Goal: Task Accomplishment & Management: Manage account settings

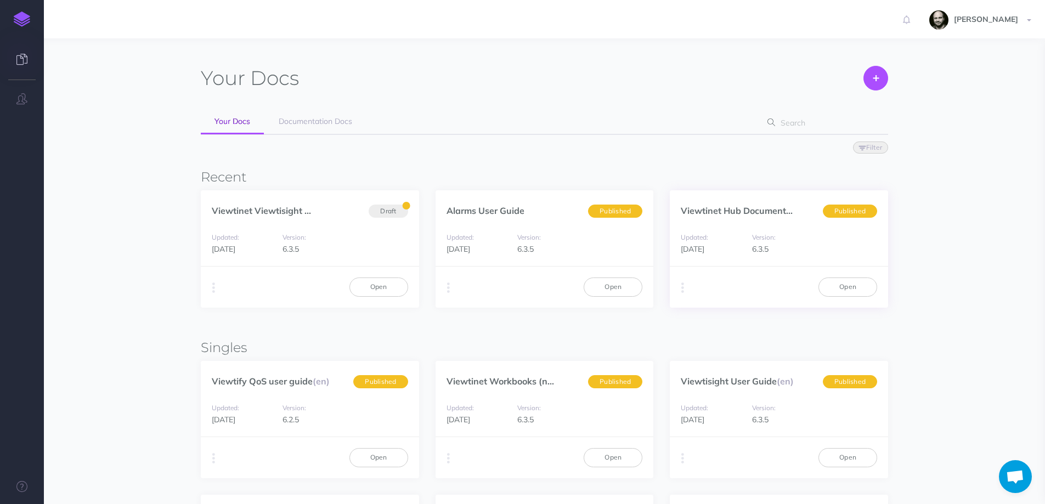
click at [716, 205] on p "Viewtinet Hub Document..." at bounding box center [737, 210] width 112 height 12
click at [717, 207] on link "Viewtinet Hub Document..." at bounding box center [737, 210] width 112 height 11
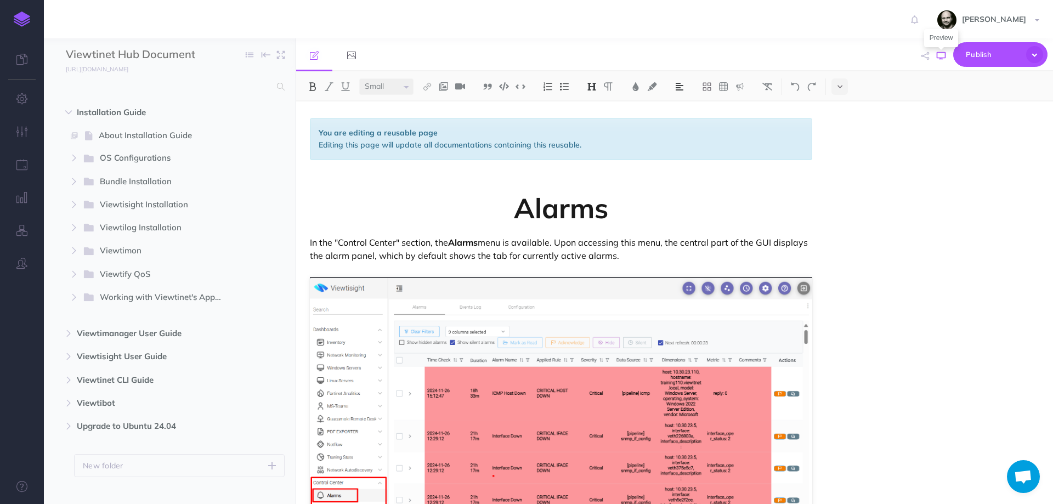
click at [940, 59] on icon "button" at bounding box center [941, 56] width 9 height 9
click at [96, 56] on input "Viewtinet Hub Documentation" at bounding box center [130, 55] width 129 height 16
click at [101, 68] on small "http://documentationhub.viewtinet.com" at bounding box center [97, 69] width 63 height 8
click at [20, 99] on icon "button" at bounding box center [22, 98] width 12 height 11
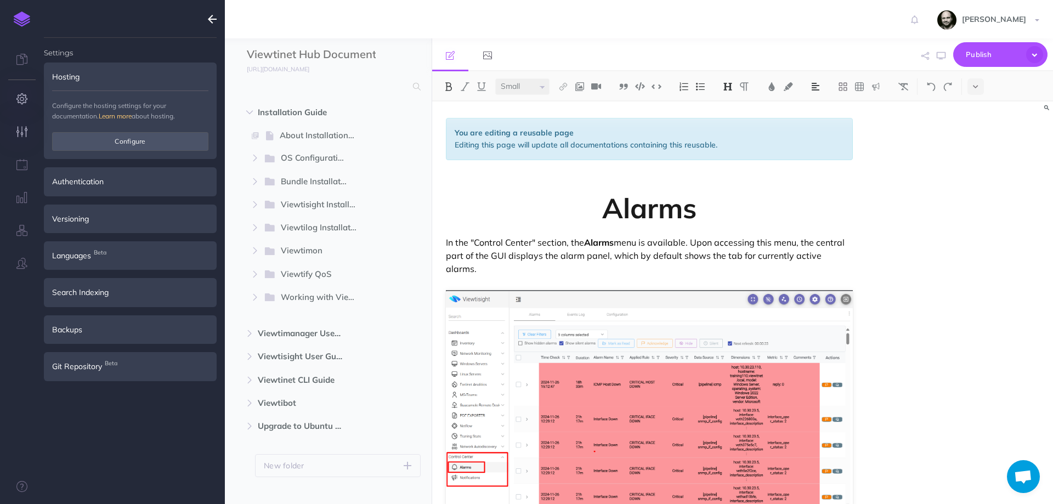
click at [21, 123] on button "button" at bounding box center [22, 132] width 44 height 33
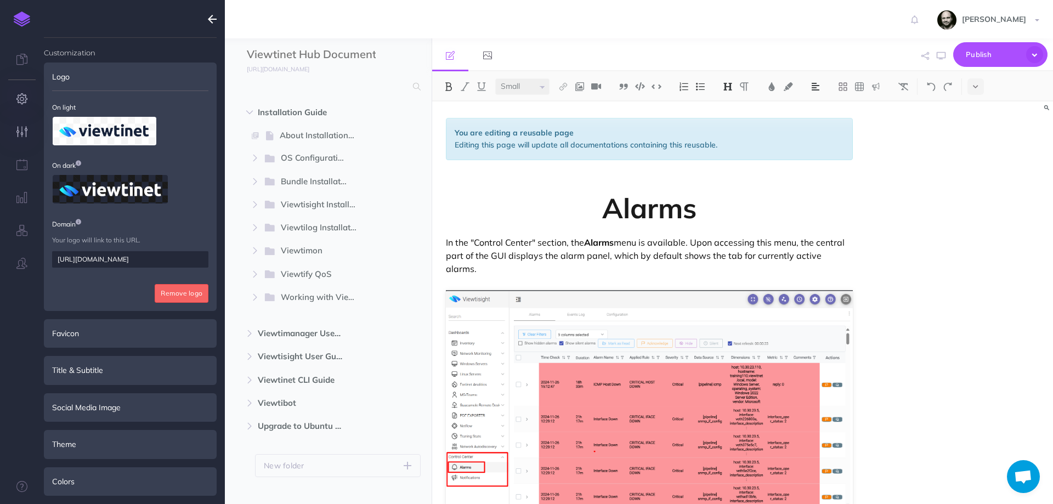
click at [15, 93] on button "button" at bounding box center [22, 99] width 44 height 33
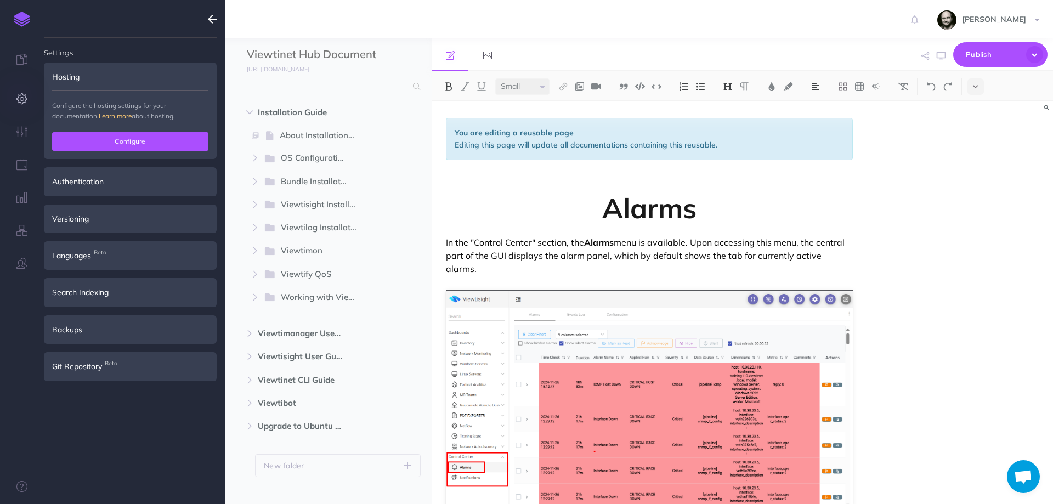
click at [117, 134] on button "Configure" at bounding box center [130, 141] width 156 height 19
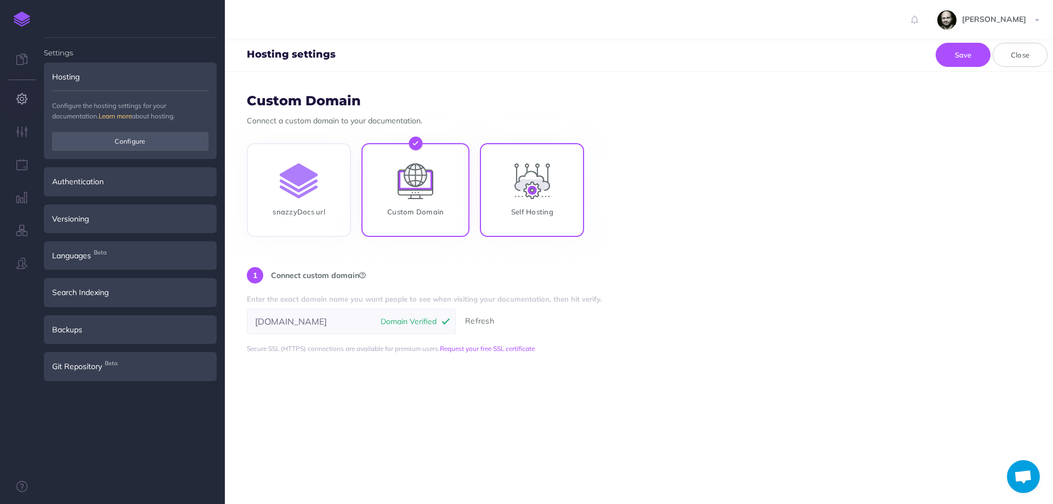
click at [536, 197] on input "Self Hosting" at bounding box center [532, 192] width 104 height 94
radio input "true"
radio input "false"
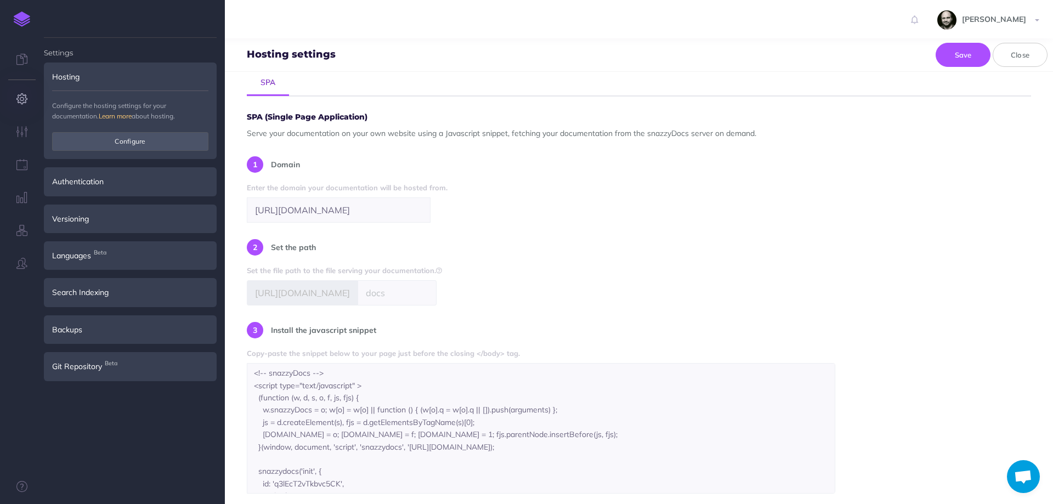
scroll to position [219, 0]
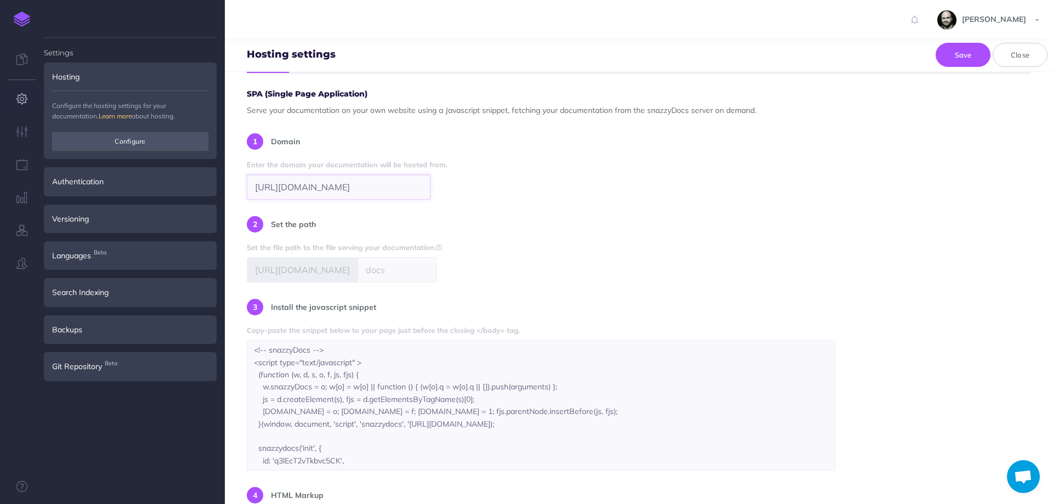
click at [369, 194] on input "https://viewtinet.com" at bounding box center [339, 186] width 184 height 25
click at [376, 263] on input "text" at bounding box center [397, 269] width 79 height 25
drag, startPoint x: 427, startPoint y: 272, endPoint x: 478, endPoint y: 273, distance: 50.5
click at [478, 273] on div "SPA (Single Page Application) Serve your documentation on your own website usin…" at bounding box center [639, 325] width 784 height 471
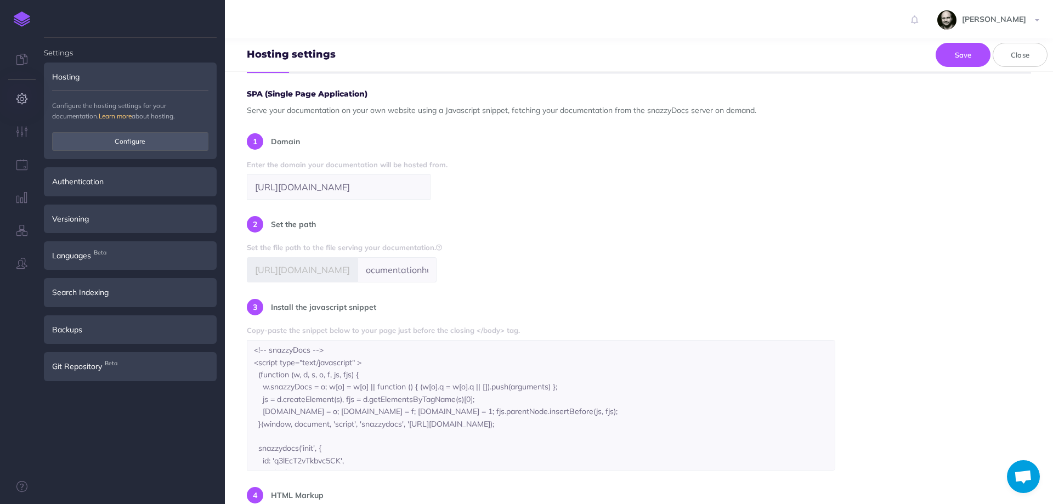
scroll to position [0, 0]
click at [478, 273] on div "SPA (Single Page Application) Serve your documentation on your own website usin…" at bounding box center [639, 325] width 784 height 471
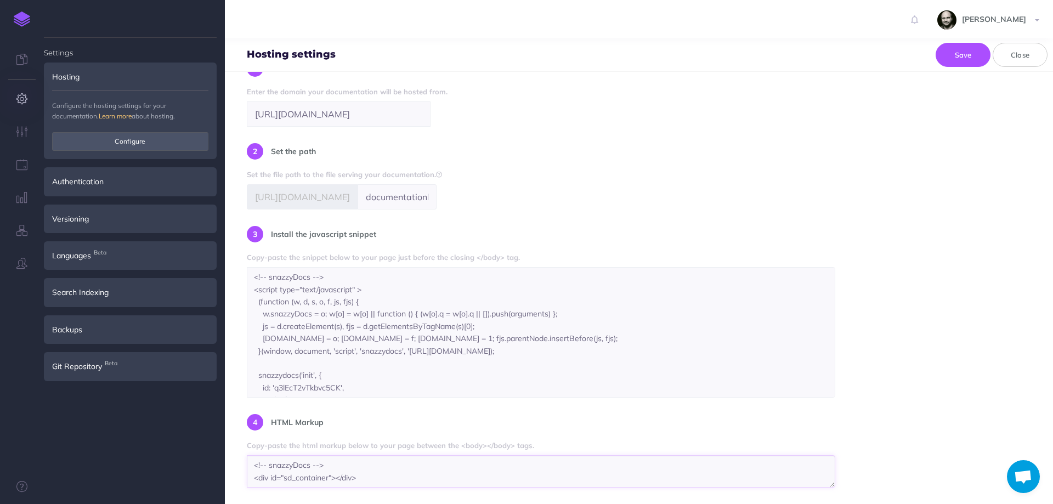
click at [374, 463] on textarea "<!-- snazzyDocs --> <div id="sd_container"></div>" at bounding box center [541, 471] width 589 height 32
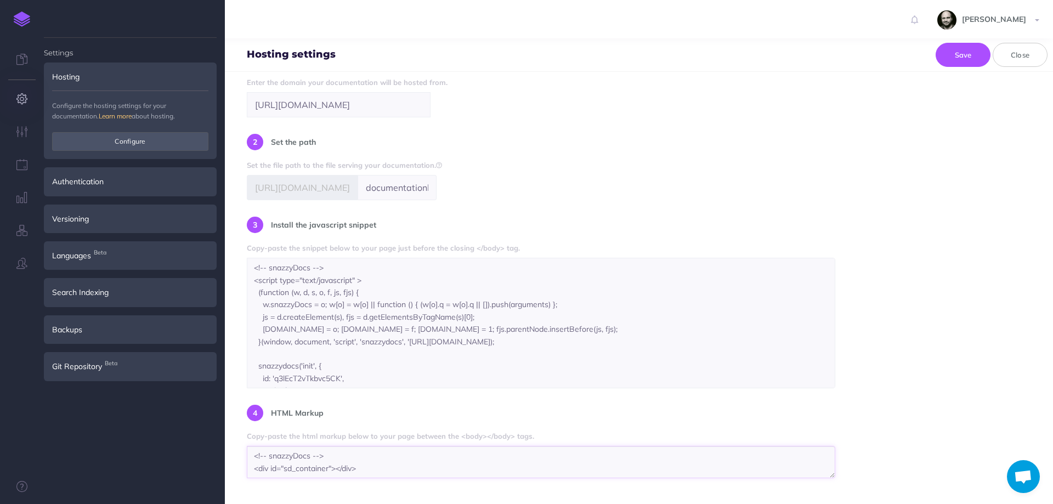
scroll to position [306, 0]
click at [951, 50] on button "Save" at bounding box center [963, 55] width 55 height 24
click at [363, 186] on input "documentationhub" at bounding box center [397, 183] width 79 height 25
drag, startPoint x: 349, startPoint y: 184, endPoint x: 687, endPoint y: 186, distance: 337.3
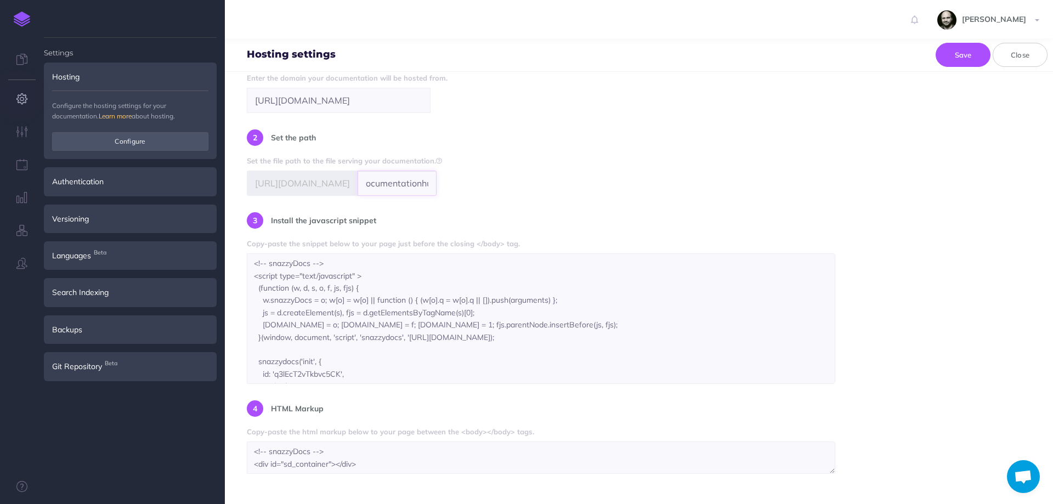
click at [687, 186] on div "SPA (Single Page Application) Serve your documentation on your own website usin…" at bounding box center [639, 238] width 784 height 471
drag, startPoint x: 426, startPoint y: 188, endPoint x: 367, endPoint y: 188, distance: 59.2
click at [425, 188] on input "documentationhub" at bounding box center [397, 183] width 79 height 25
click at [334, 185] on span "https://viewtinet.com" at bounding box center [302, 183] width 111 height 25
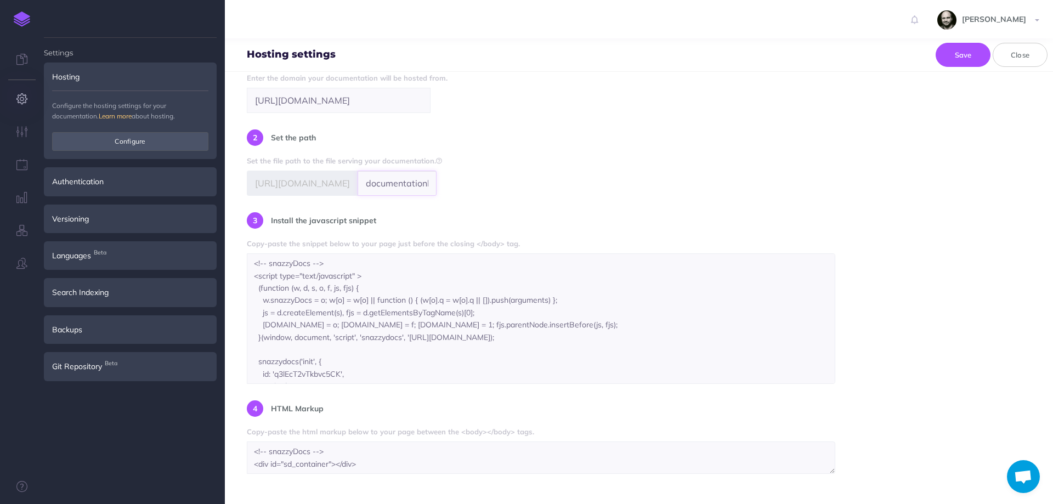
click at [358, 183] on input "documentationhub" at bounding box center [397, 183] width 79 height 25
type input "documentationhub"
click at [647, 150] on div "SPA (Single Page Application) Serve your documentation on your own website usin…" at bounding box center [639, 238] width 784 height 471
click at [123, 182] on div "Authentication" at bounding box center [130, 181] width 173 height 29
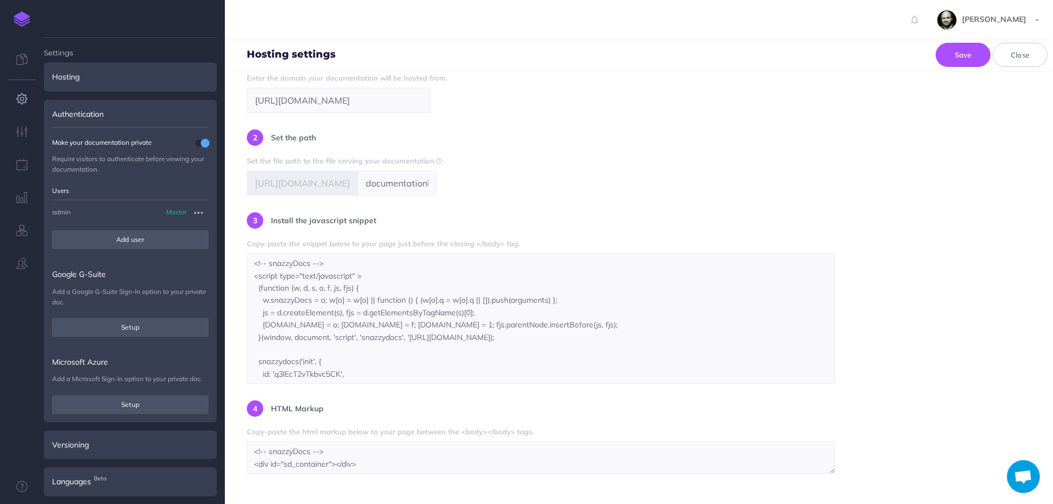
click at [201, 142] on span at bounding box center [205, 143] width 9 height 9
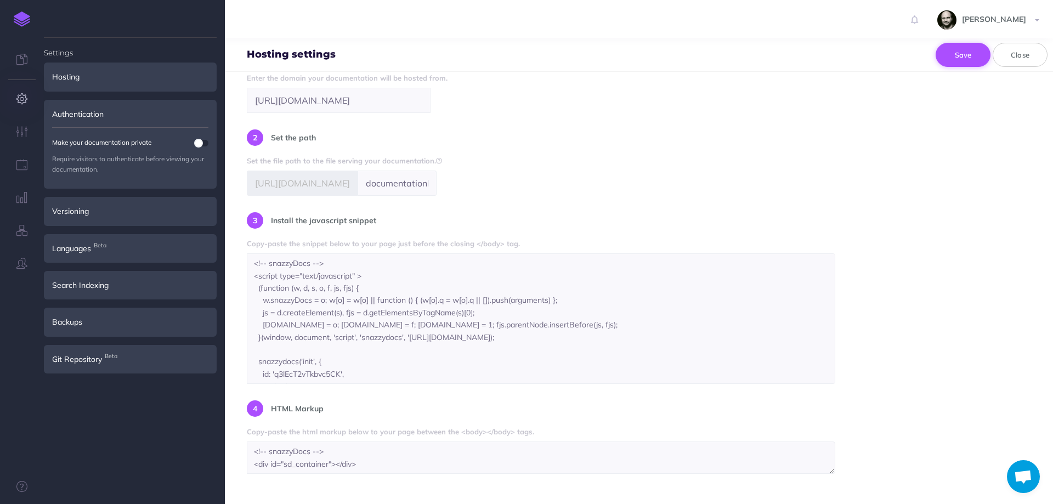
click at [945, 57] on button "Save" at bounding box center [963, 55] width 55 height 24
click at [19, 20] on img at bounding box center [22, 19] width 16 height 15
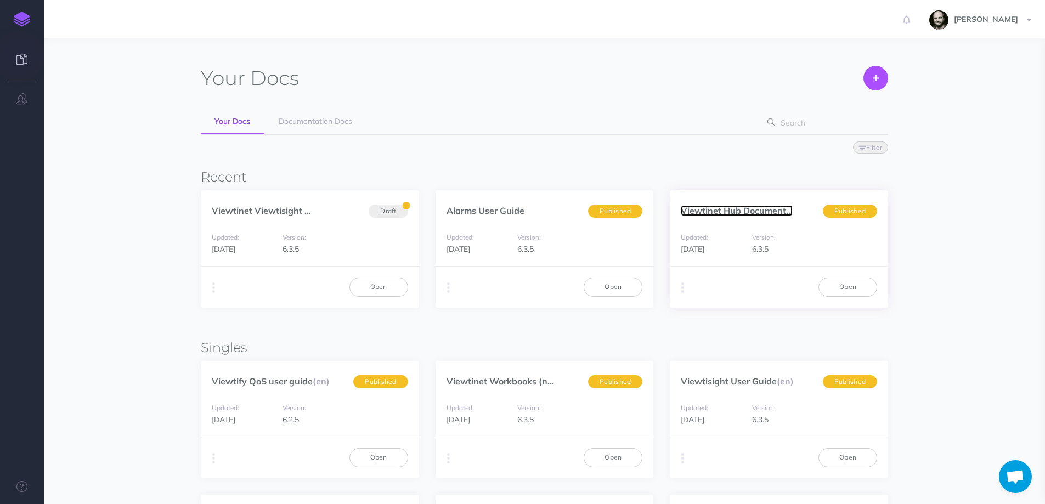
click at [745, 207] on link "Viewtinet Hub Document..." at bounding box center [737, 210] width 112 height 11
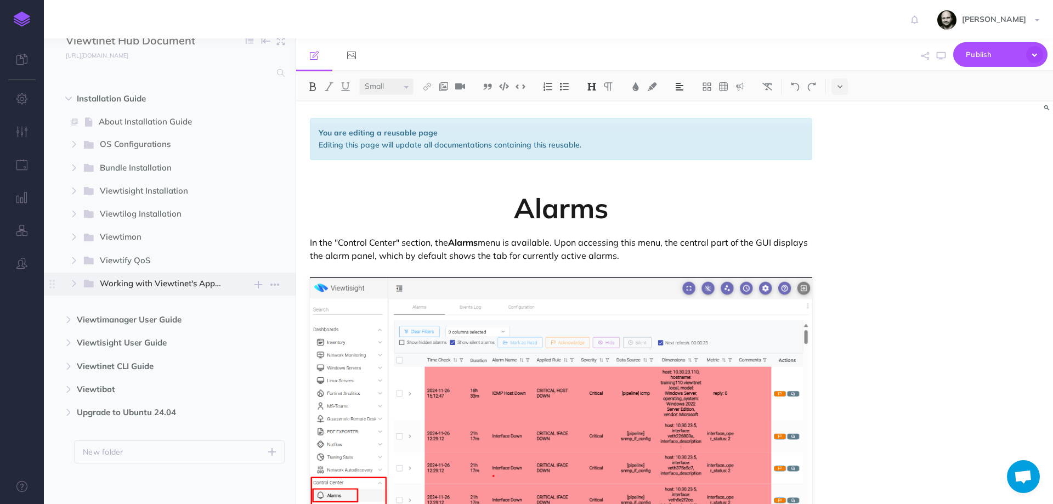
scroll to position [17, 0]
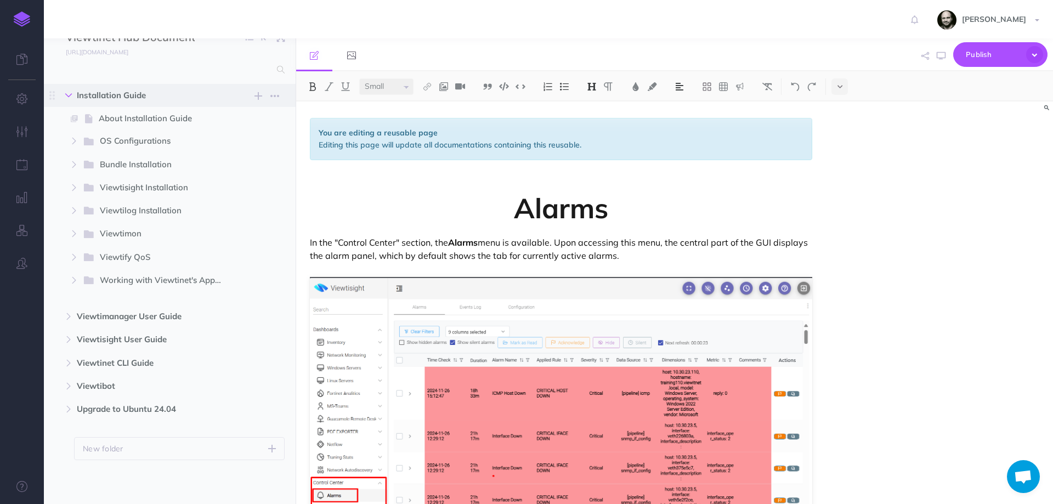
click at [72, 92] on button "button" at bounding box center [69, 95] width 20 height 13
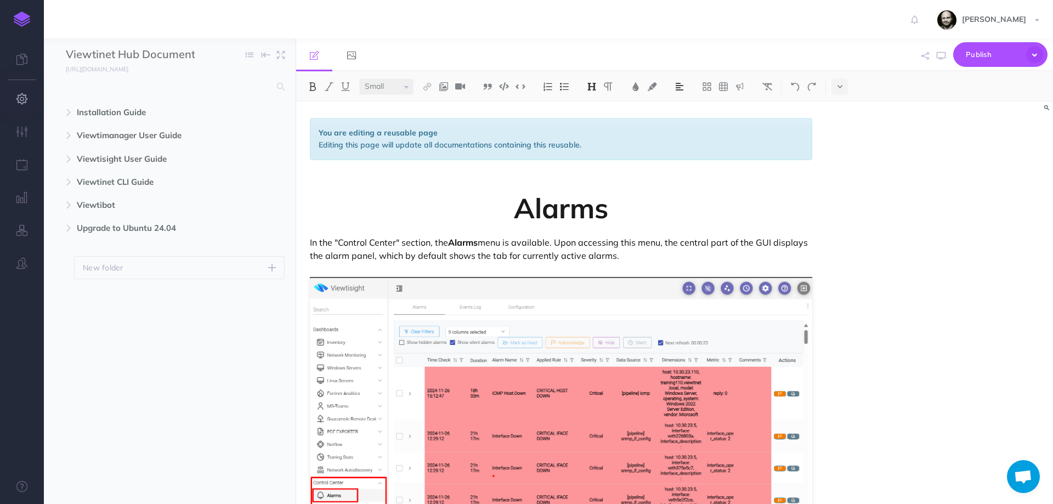
click at [22, 92] on button "button" at bounding box center [22, 99] width 44 height 33
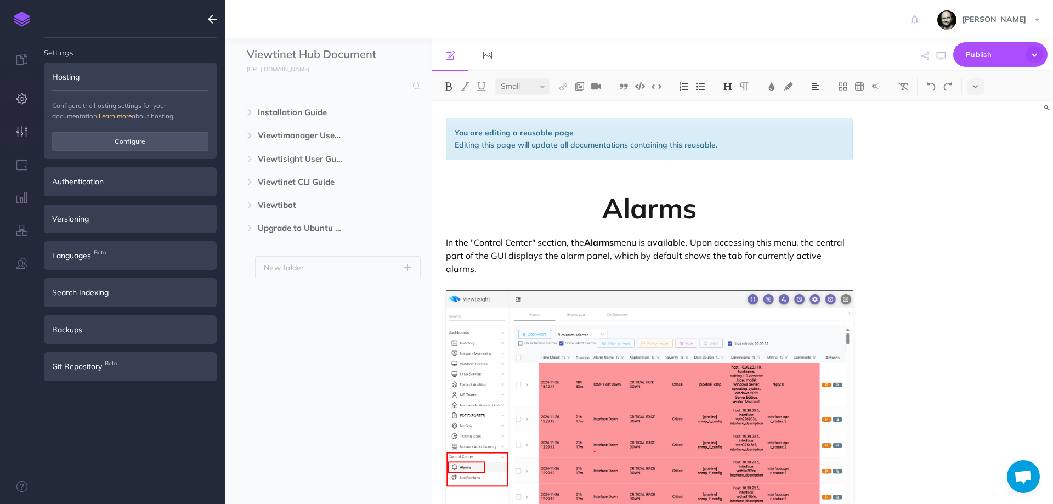
click at [23, 127] on icon "button" at bounding box center [22, 131] width 12 height 11
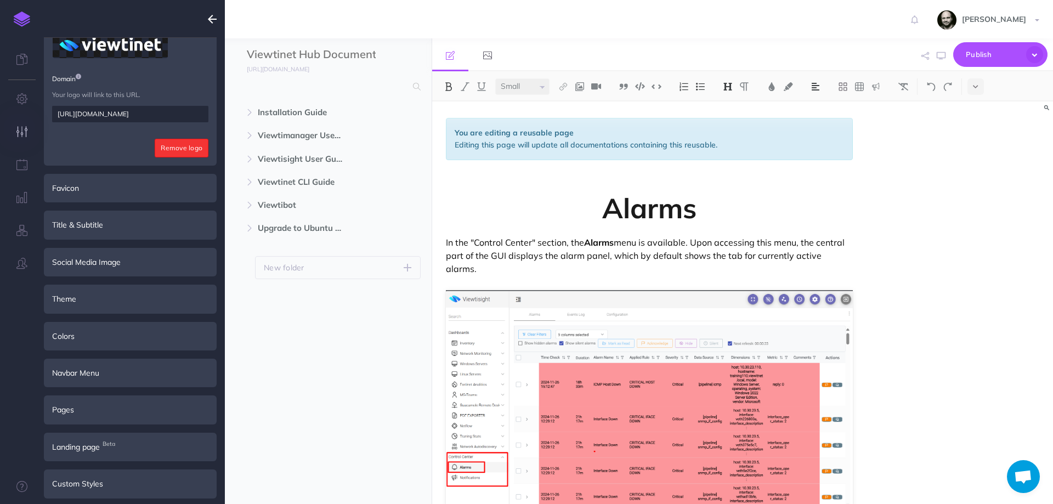
scroll to position [146, 0]
click at [157, 301] on div "Theme" at bounding box center [130, 298] width 173 height 29
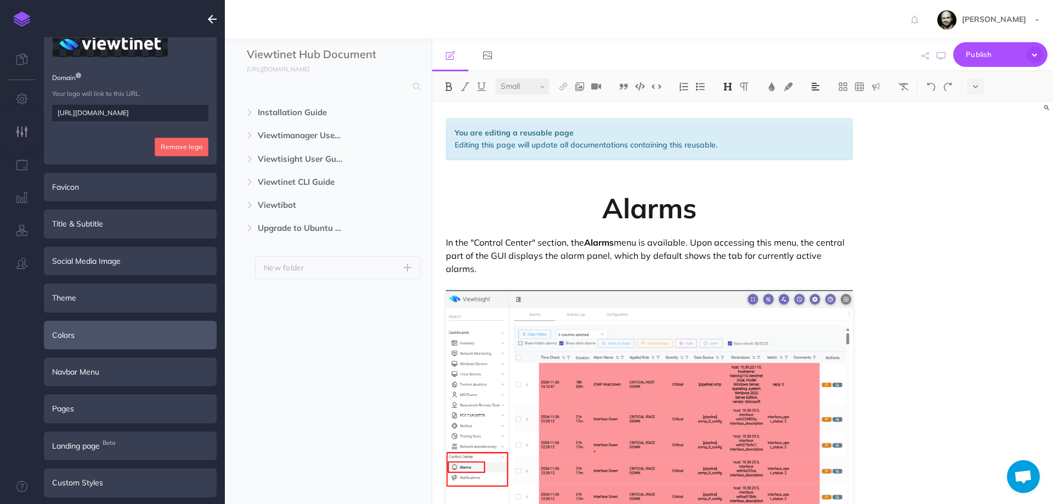
scroll to position [0, 0]
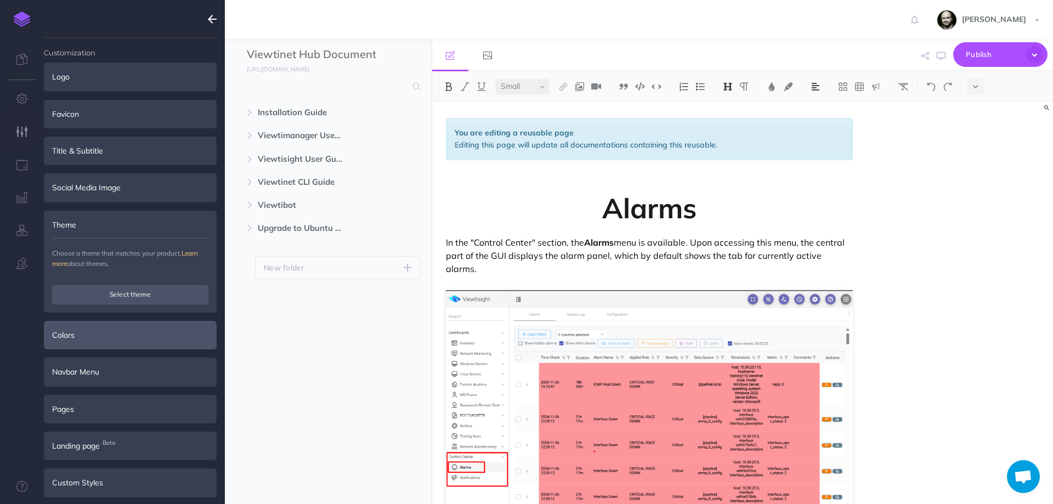
click at [157, 301] on button "Select theme" at bounding box center [130, 294] width 156 height 19
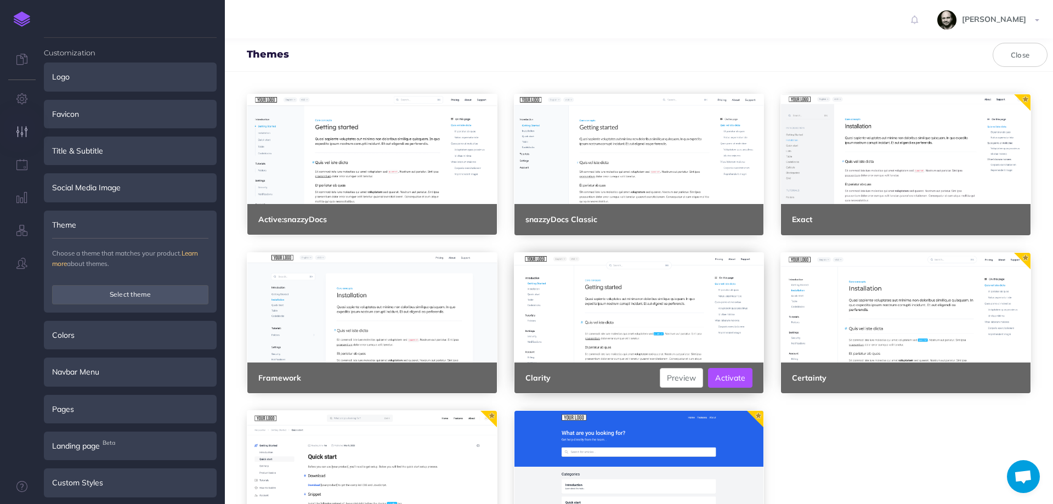
scroll to position [70, 0]
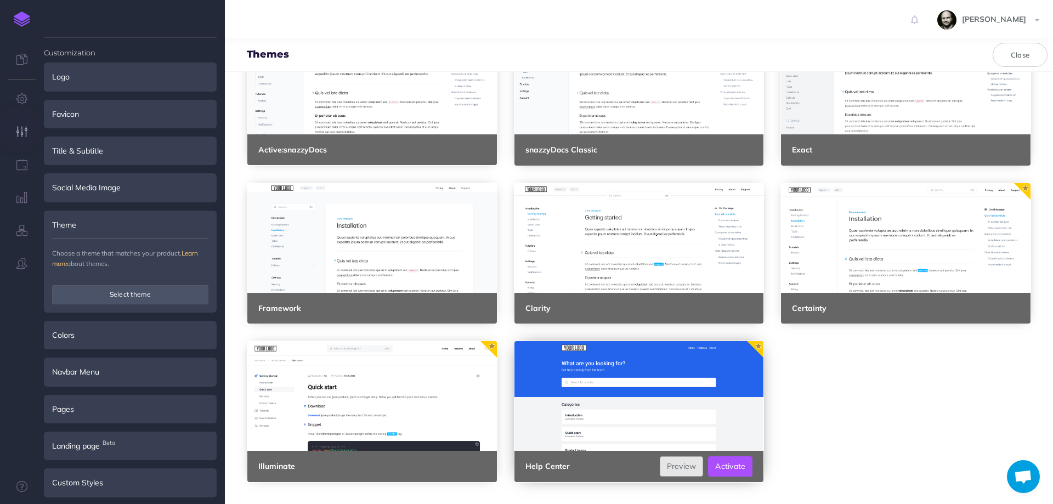
click at [672, 465] on link "Preview" at bounding box center [682, 466] width 44 height 20
click at [426, 472] on link "Preview" at bounding box center [415, 466] width 44 height 20
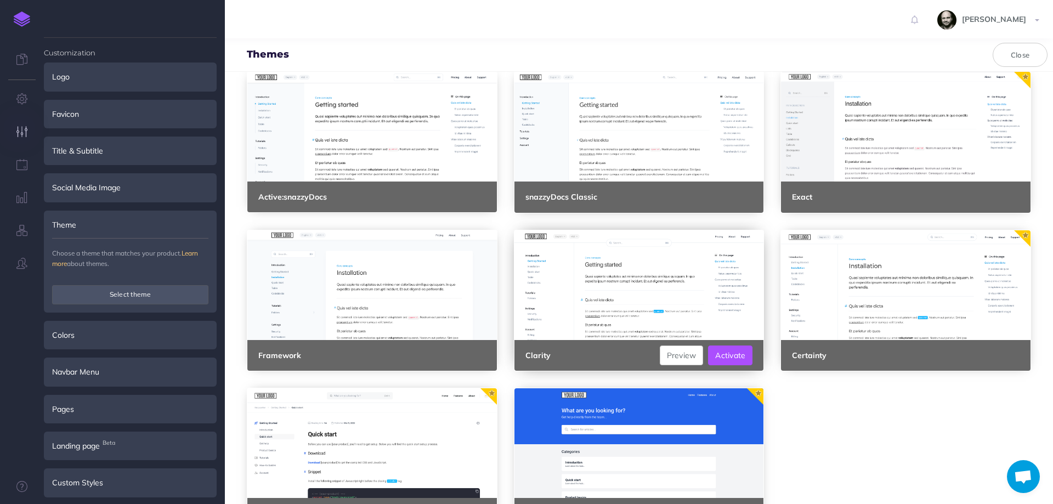
scroll to position [0, 0]
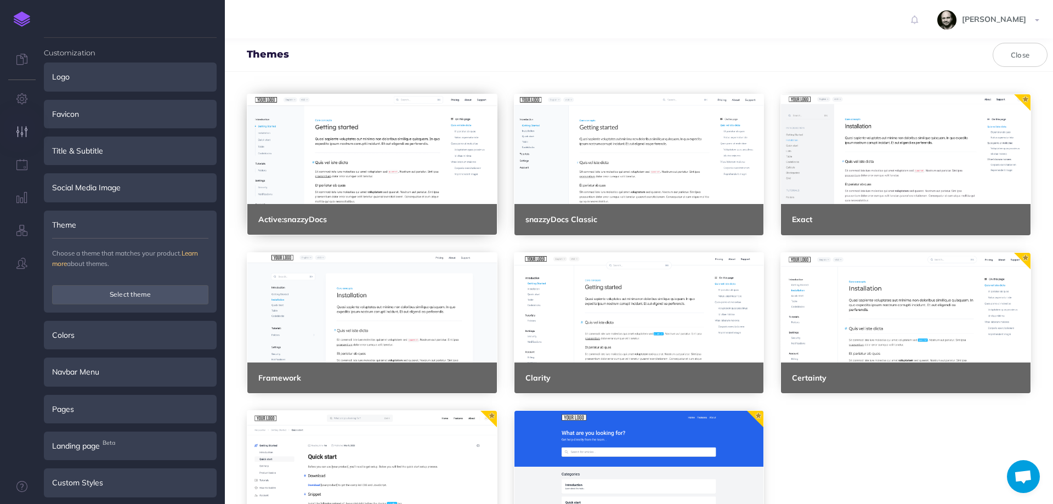
click at [389, 154] on div at bounding box center [372, 149] width 250 height 110
click at [931, 218] on link "Preview" at bounding box center [948, 220] width 44 height 20
click at [931, 381] on link "Preview" at bounding box center [948, 378] width 44 height 20
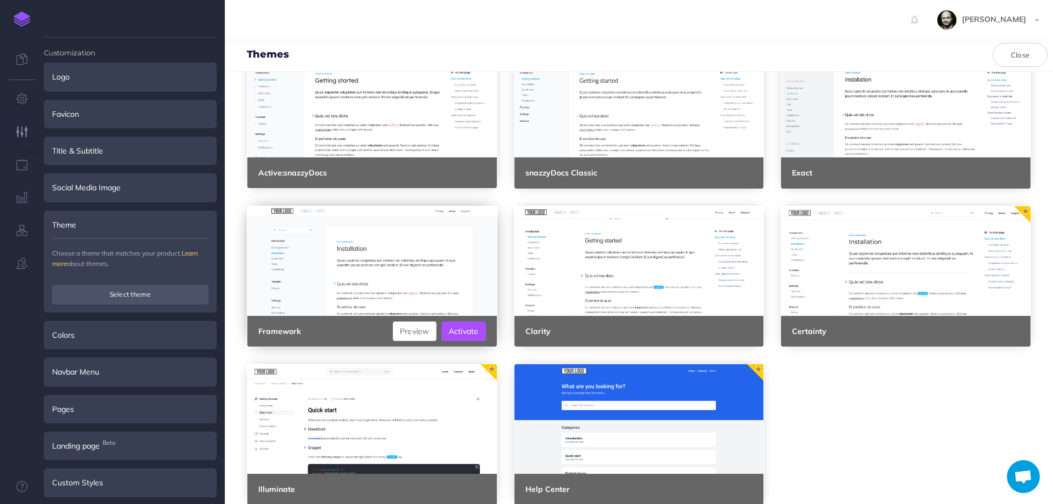
scroll to position [70, 0]
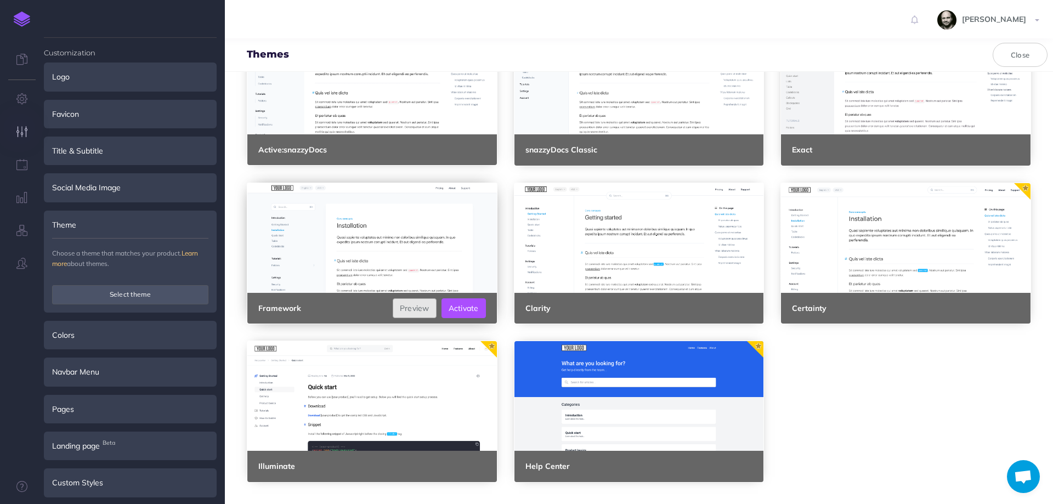
click at [409, 308] on link "Preview" at bounding box center [415, 308] width 44 height 20
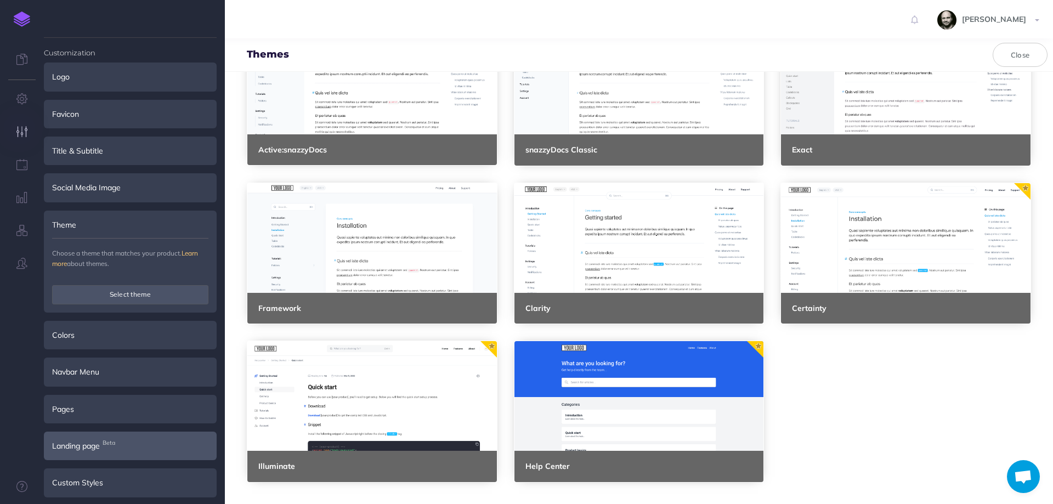
click at [100, 448] on span "Landing page Beta" at bounding box center [76, 446] width 48 height 12
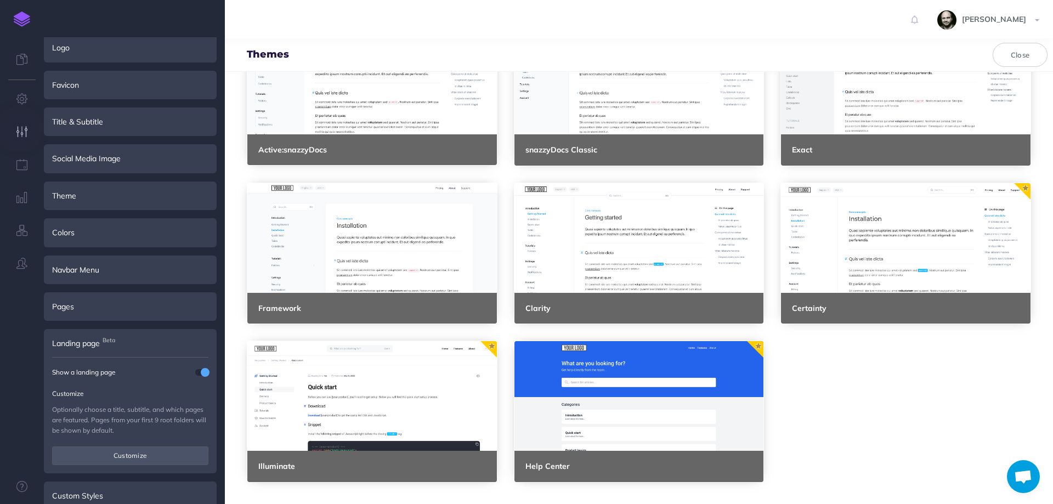
scroll to position [46, 0]
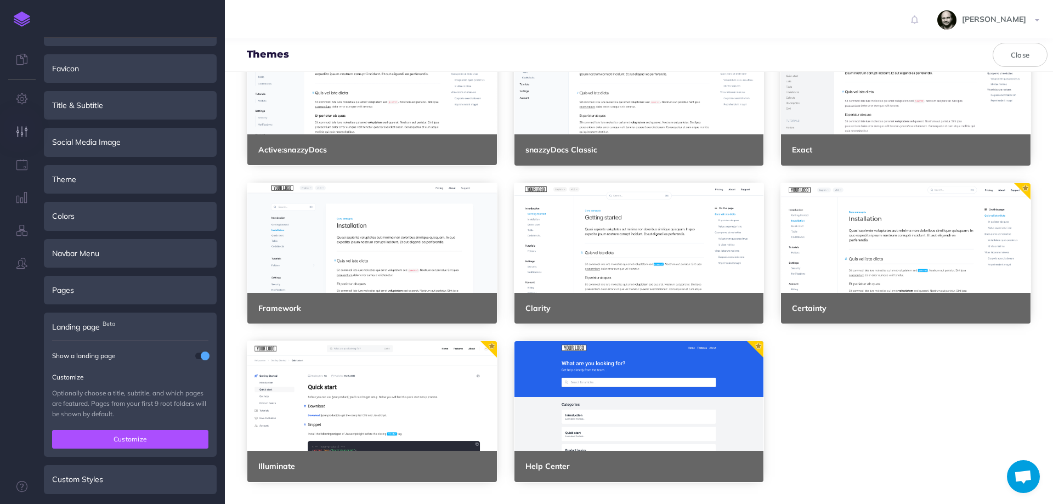
click at [82, 443] on button "Customize" at bounding box center [130, 439] width 156 height 19
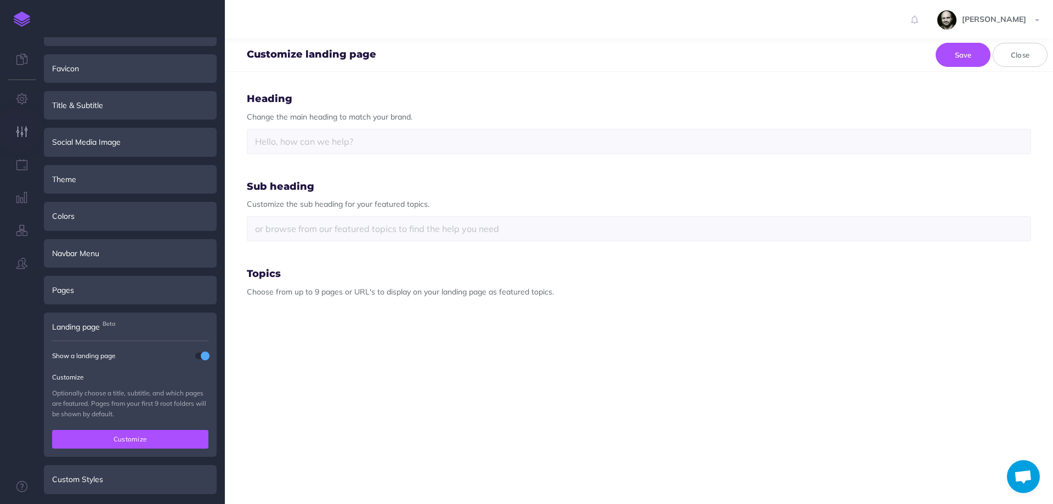
select select "BGW-74PL-76T-ZMH"
select select "DM2-XF36-ELR-TFC"
select select "GG6-I8VJ-HKN-FYJ"
select select "LQB-DJ6N-7GW-42C"
select select "SM3-711J-KFE-QS7"
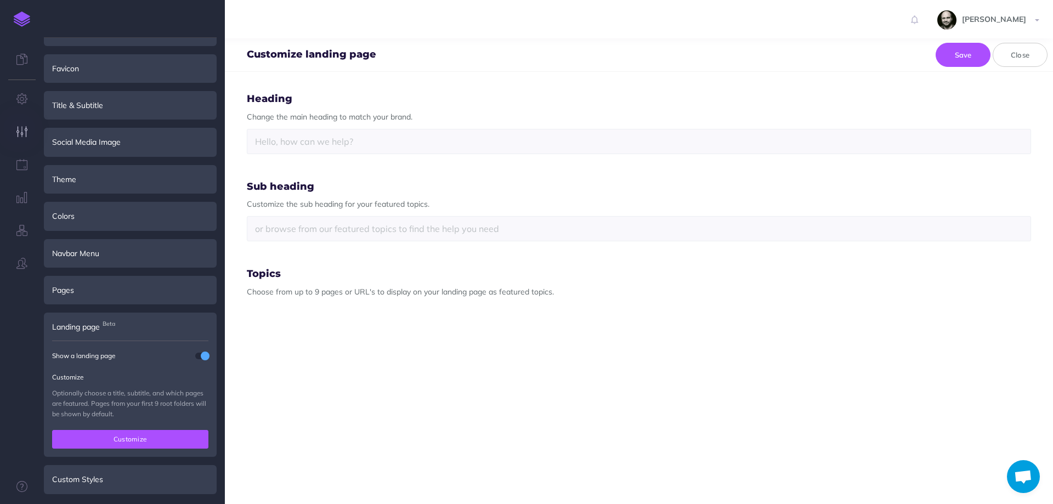
select select "PF0-AHFT-R28-HXH"
select select "NES-8Y4E-3UP-06J"
select select "I7G-VSW8-J9P-8HE"
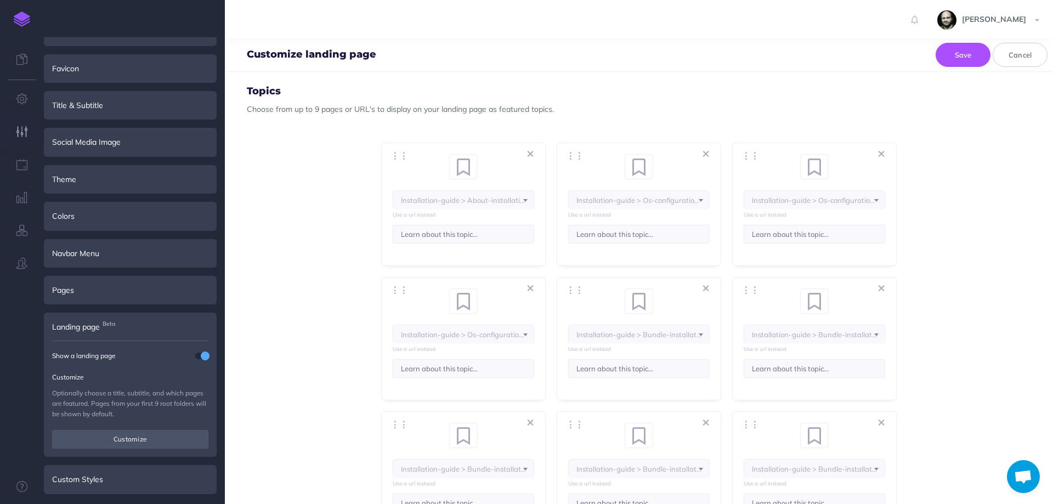
scroll to position [219, 0]
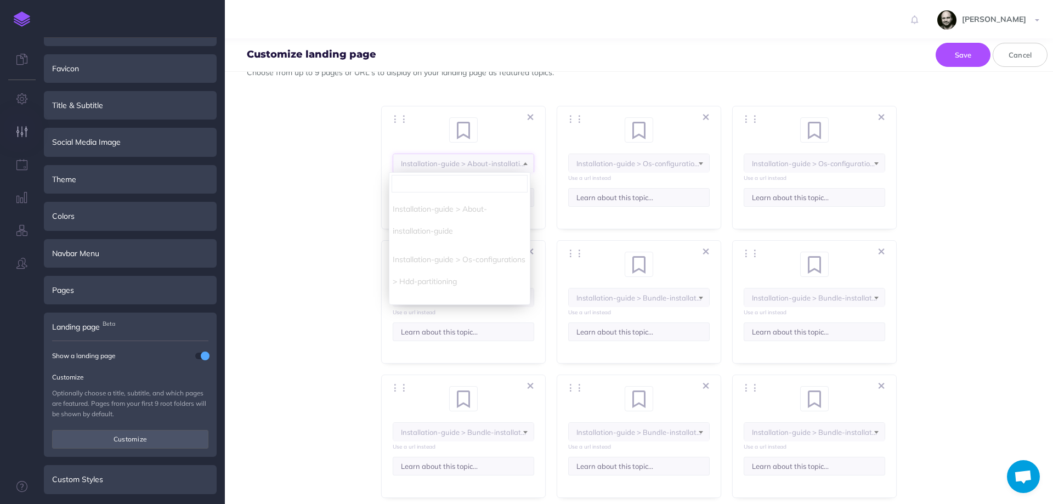
click at [466, 168] on span "Installation-guide > About-installation-guide" at bounding box center [463, 163] width 140 height 19
click at [425, 234] on li "Installation-guide > About-installation-guide" at bounding box center [459, 220] width 140 height 50
click at [537, 137] on div "⋮⋮ <i class="fa fa-fw fa-bookmark"></i> bookmark <i class="fa fa-fw fa-clock"><…" at bounding box center [463, 167] width 165 height 123
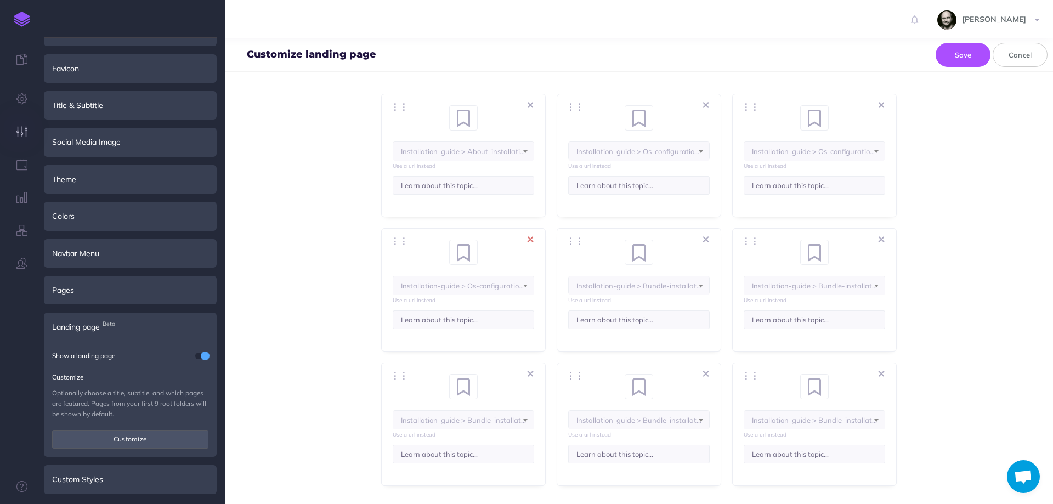
scroll to position [235, 0]
click at [387, 371] on button "⋮⋮" at bounding box center [399, 372] width 24 height 15
click at [392, 371] on button "⋮⋮" at bounding box center [399, 372] width 24 height 15
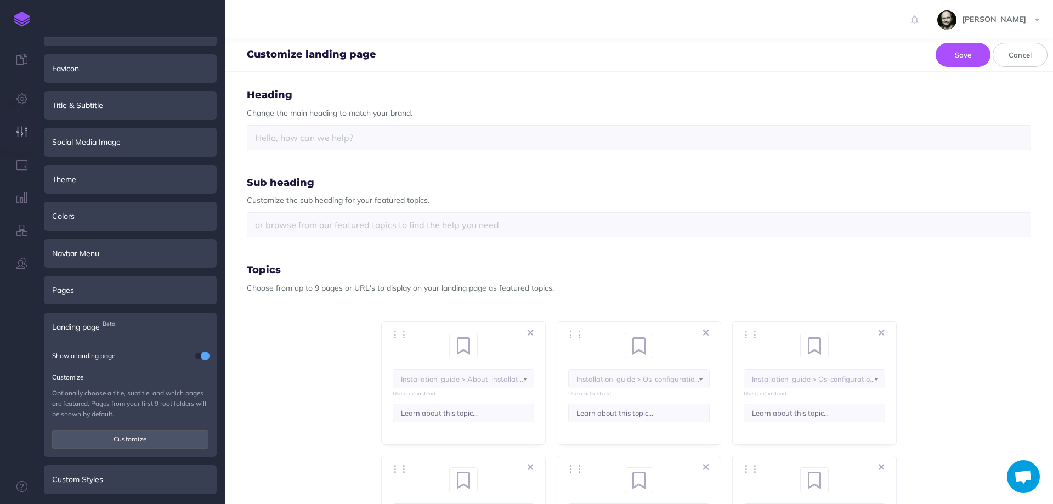
scroll to position [0, 0]
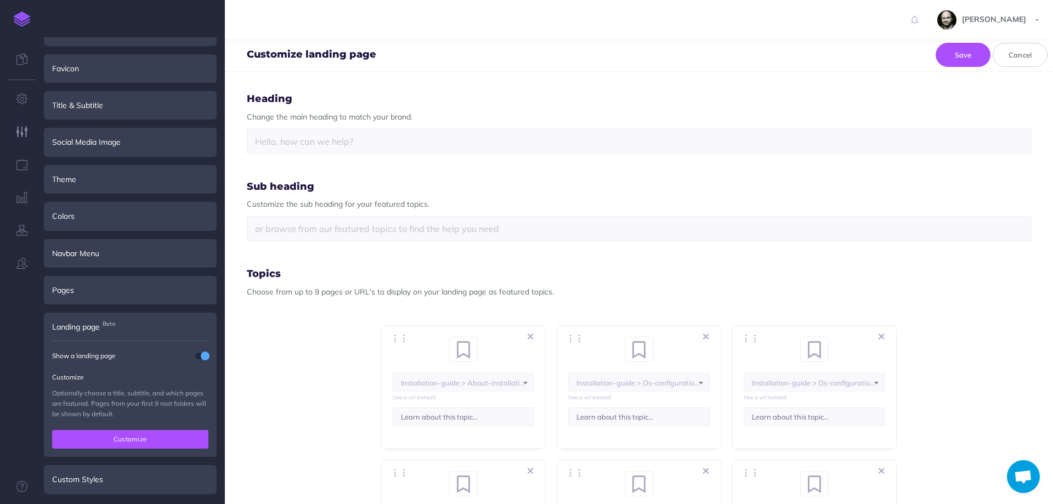
click at [127, 438] on button "Customize" at bounding box center [130, 439] width 156 height 19
click at [282, 148] on input "text" at bounding box center [639, 141] width 784 height 25
type input "Viewtinet documentation hub"
click at [289, 230] on input "text" at bounding box center [639, 228] width 784 height 25
drag, startPoint x: 519, startPoint y: 228, endPoint x: 392, endPoint y: 231, distance: 127.3
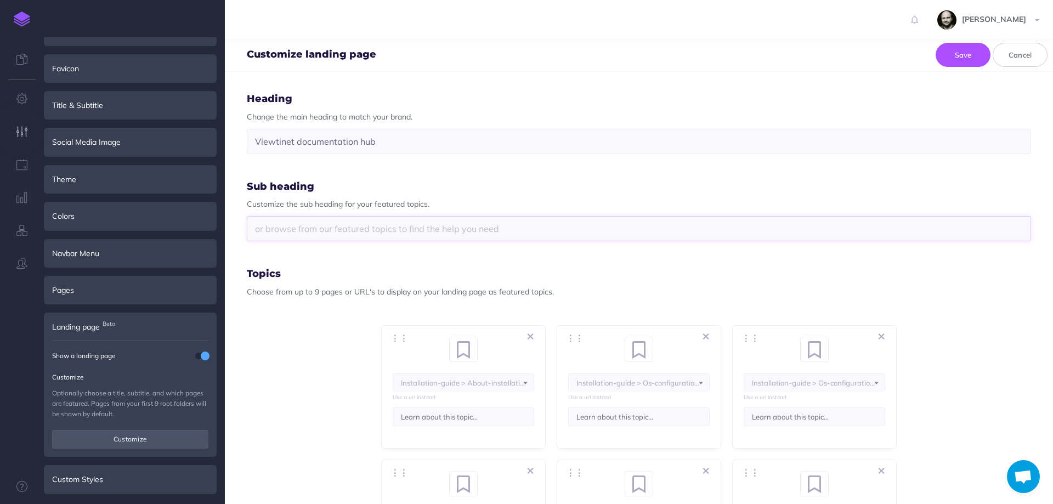
click at [397, 231] on input "text" at bounding box center [639, 228] width 784 height 25
click at [310, 397] on span "Topics Choose from up to 9 pages or URL's to display on your landing page as fe…" at bounding box center [639, 493] width 784 height 449
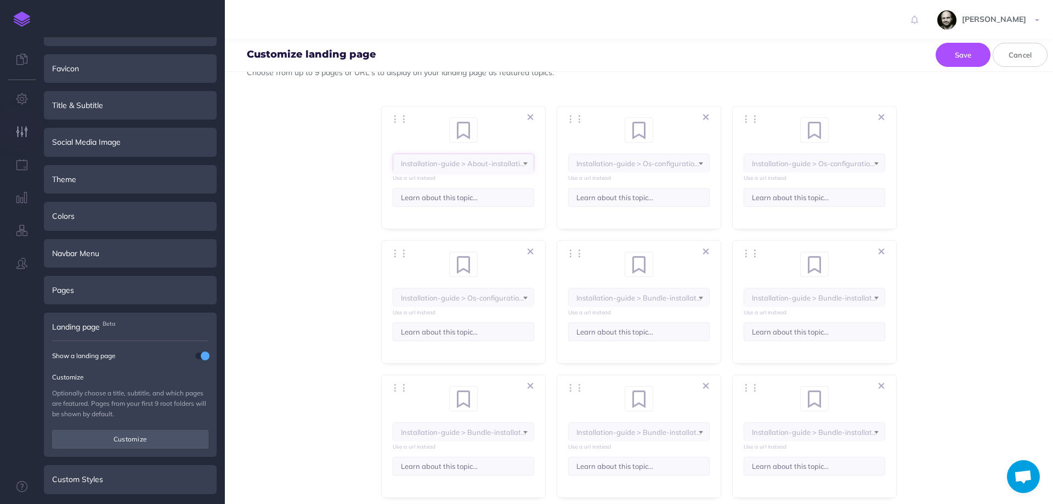
click at [524, 156] on span at bounding box center [525, 159] width 16 height 11
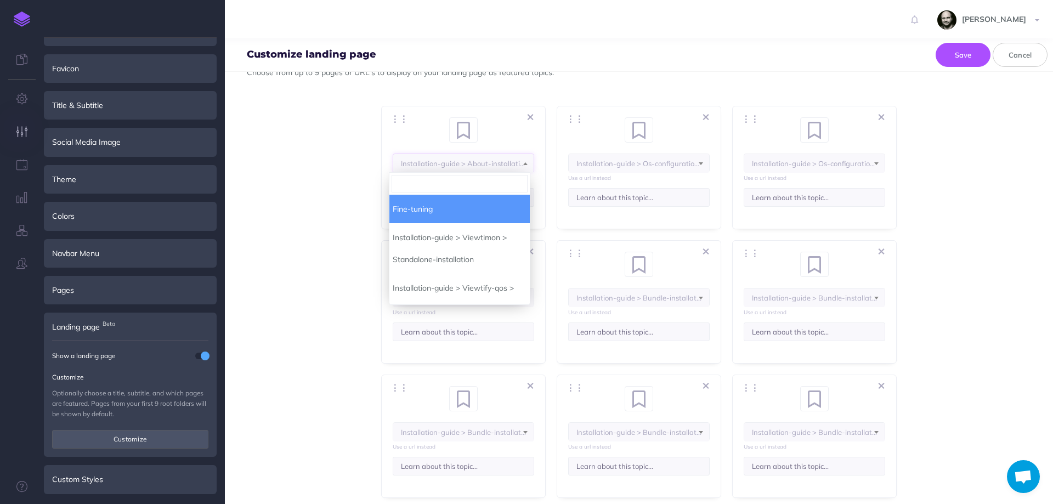
scroll to position [955, 0]
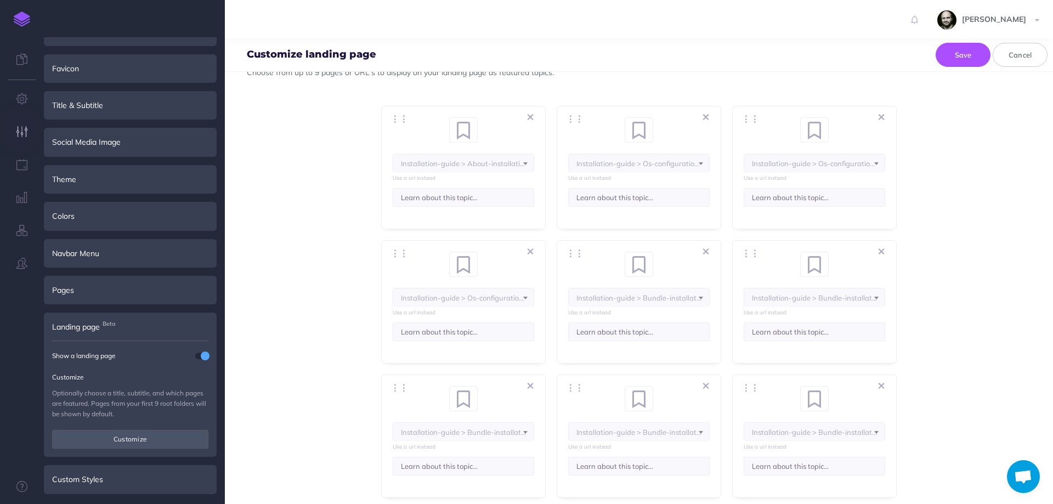
click at [300, 208] on span "Topics Choose from up to 9 pages or URL's to display on your landing page as fe…" at bounding box center [639, 273] width 784 height 449
click at [966, 55] on button "Save" at bounding box center [963, 55] width 55 height 24
click at [125, 290] on div "Pages" at bounding box center [130, 290] width 173 height 29
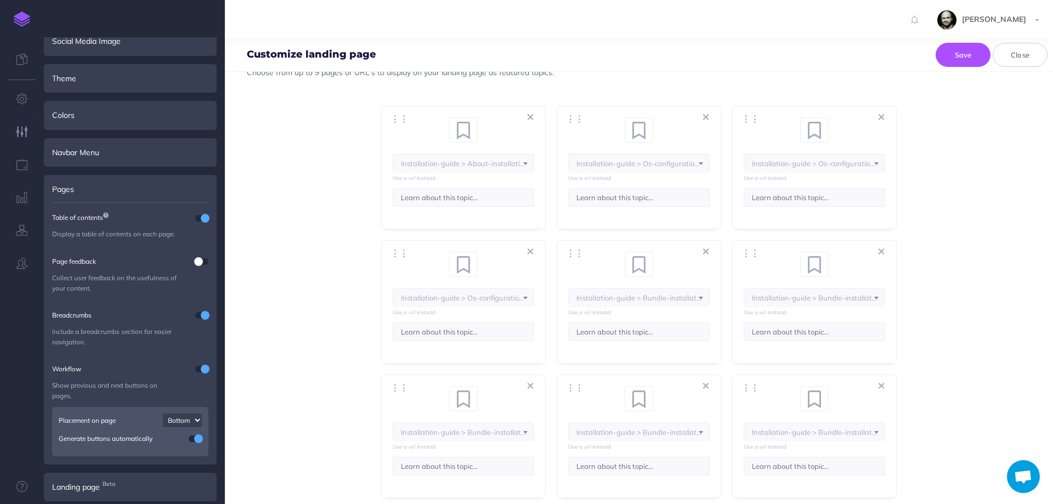
scroll to position [191, 0]
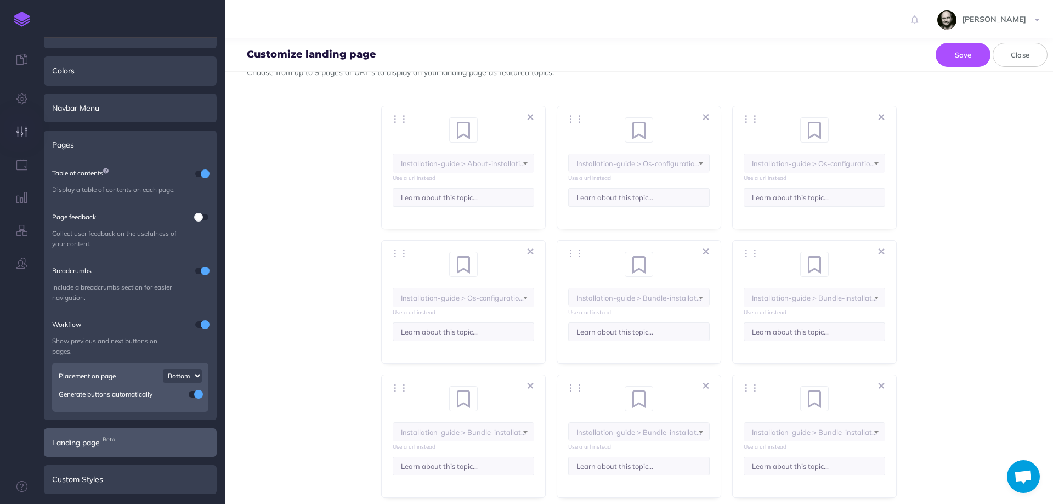
click at [127, 449] on div "Landing page Beta" at bounding box center [130, 442] width 173 height 29
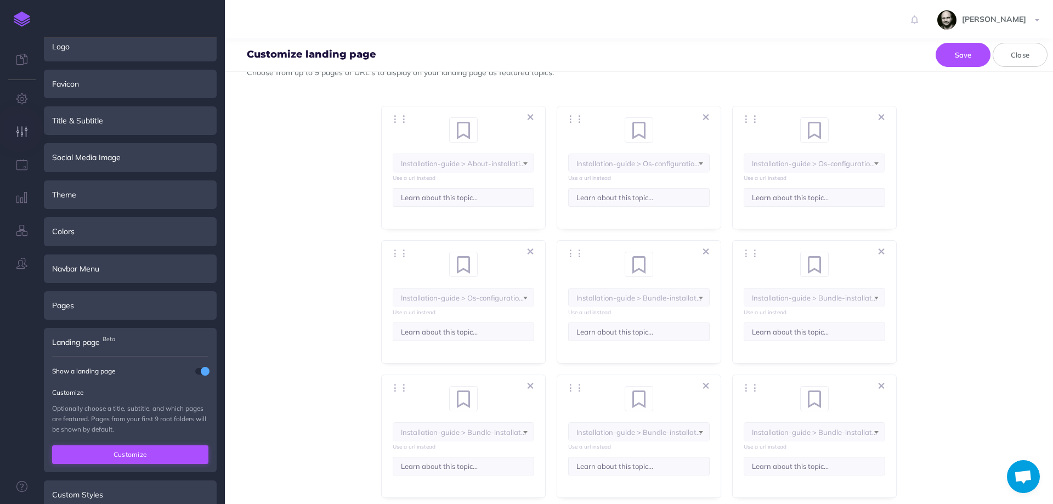
scroll to position [46, 0]
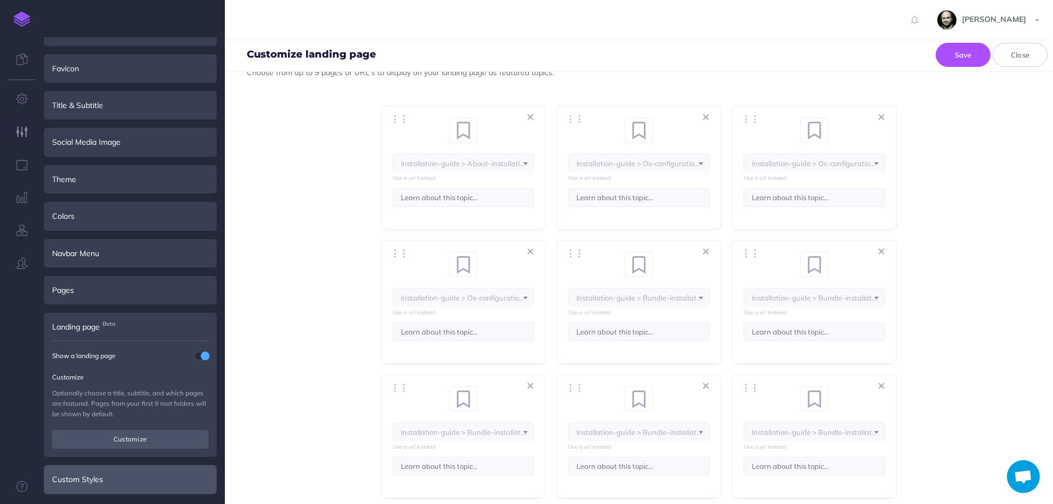
click at [121, 492] on div "Custom Styles" at bounding box center [130, 479] width 173 height 29
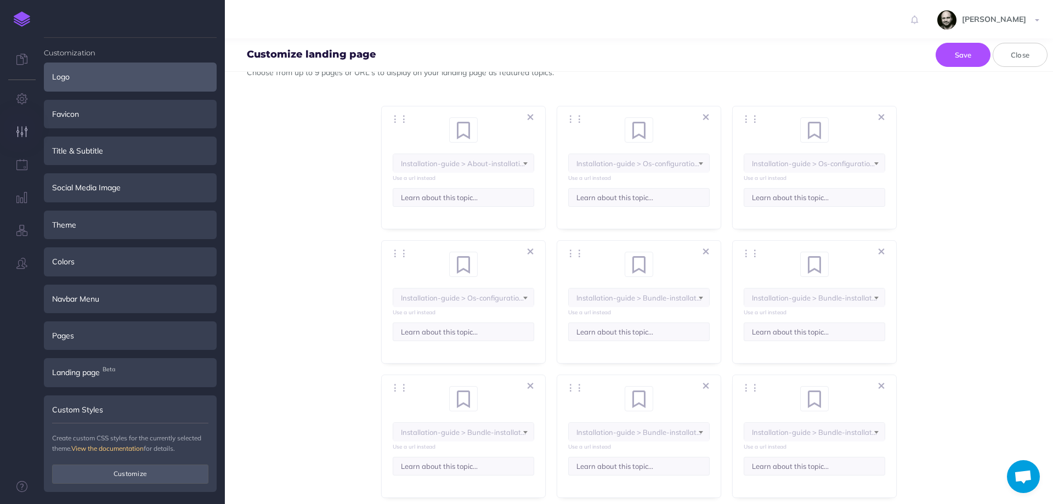
click at [78, 64] on div "Logo" at bounding box center [130, 77] width 173 height 29
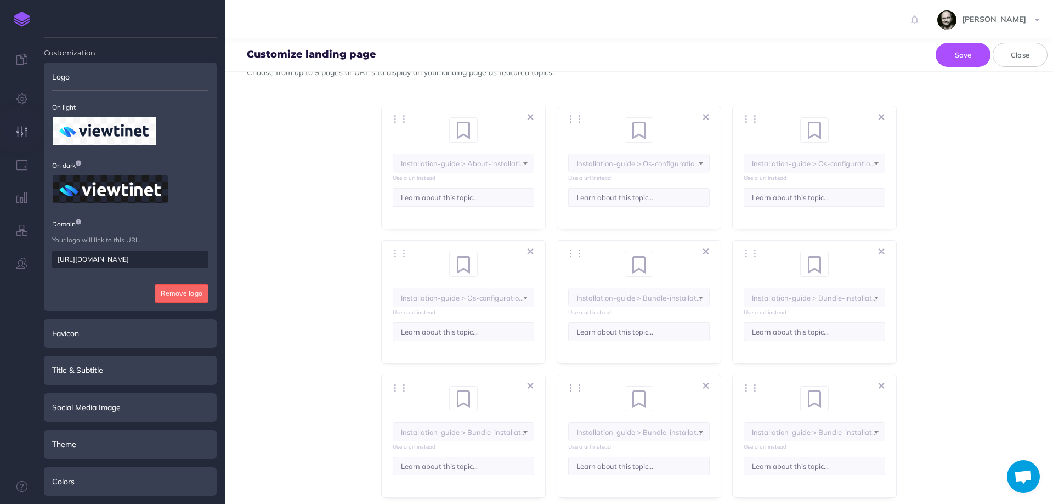
click at [103, 351] on ul "Customization Logo On light On dark Domain Your logo will link to this URL. htt…" at bounding box center [130, 276] width 173 height 476
click at [103, 338] on div "Favicon" at bounding box center [130, 333] width 173 height 29
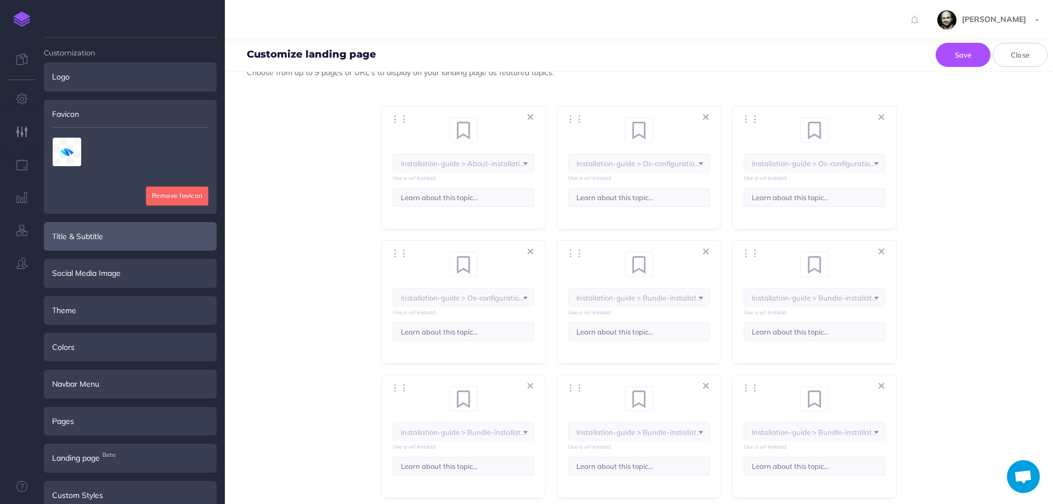
click at [95, 234] on div "Title & Subtitle" at bounding box center [130, 236] width 173 height 29
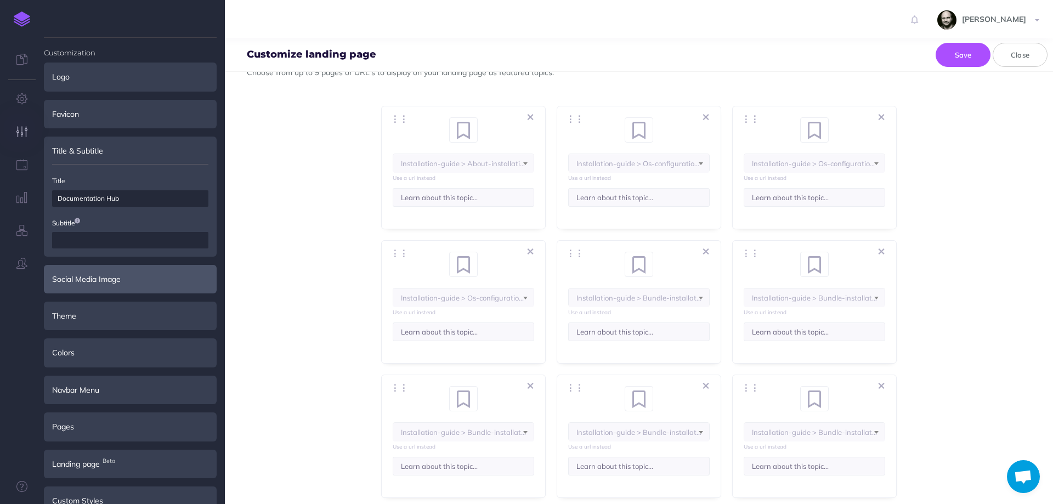
click at [99, 275] on div "Social Media Image" at bounding box center [130, 279] width 173 height 29
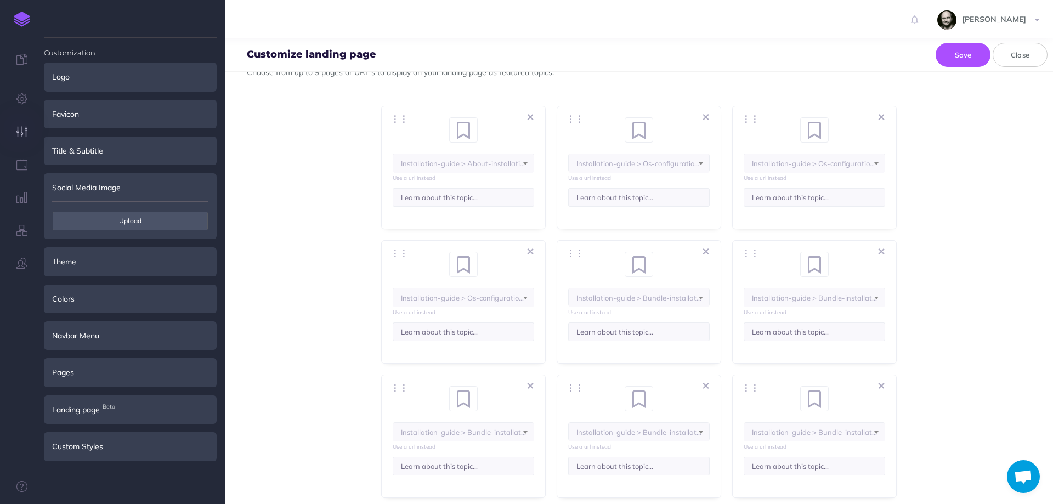
click at [99, 275] on div "Theme" at bounding box center [130, 261] width 173 height 29
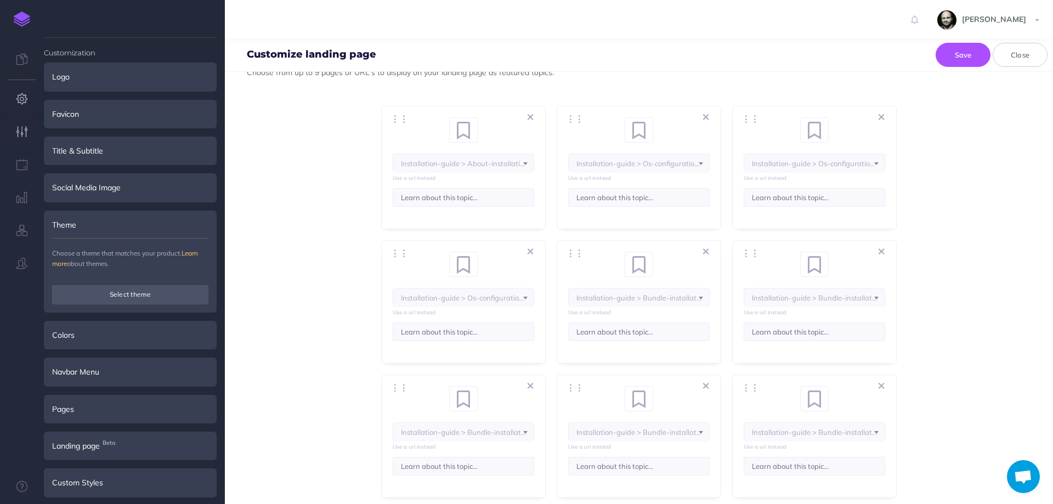
click at [20, 91] on button "button" at bounding box center [22, 99] width 44 height 33
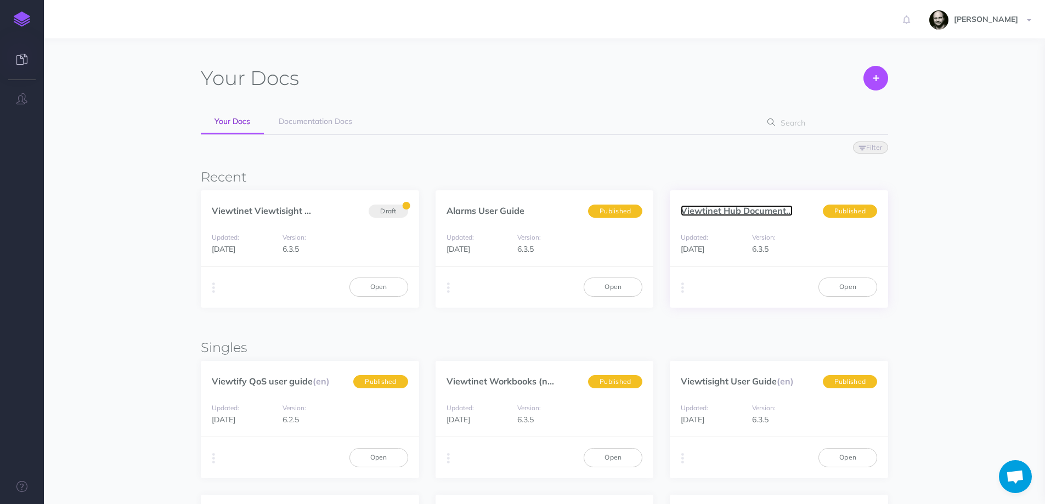
click at [737, 211] on link "Viewtinet Hub Document..." at bounding box center [737, 210] width 112 height 11
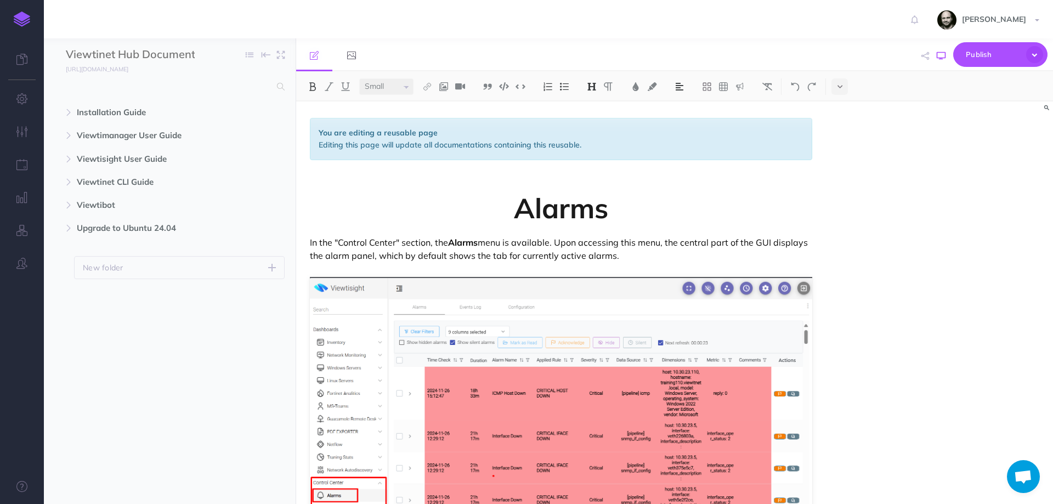
click at [941, 56] on icon "button" at bounding box center [941, 56] width 9 height 9
click at [28, 104] on button "button" at bounding box center [22, 99] width 44 height 33
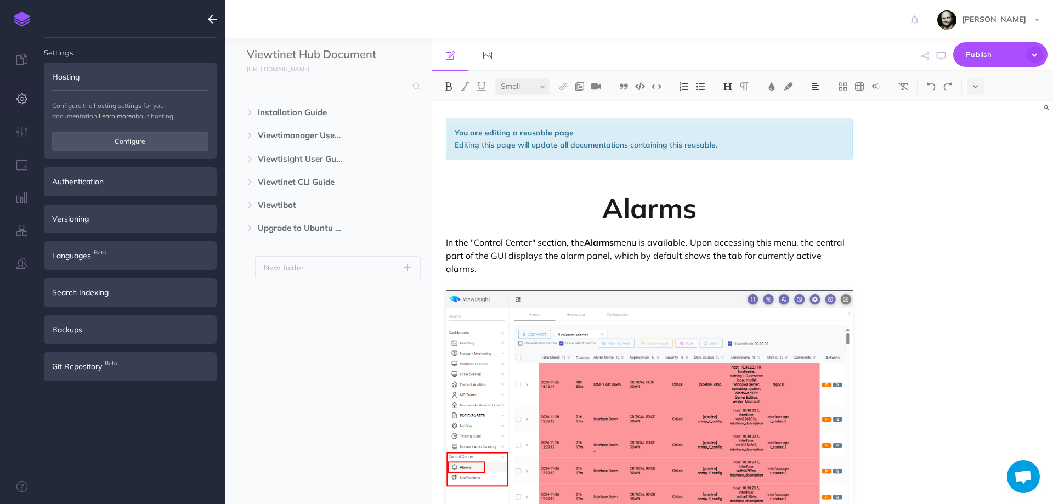
click at [306, 35] on div "Rafael Rasilla Settings Account Settings Teams Documentation Support Documentat…" at bounding box center [526, 19] width 1037 height 38
click at [289, 202] on span "Viewtibot" at bounding box center [305, 205] width 94 height 13
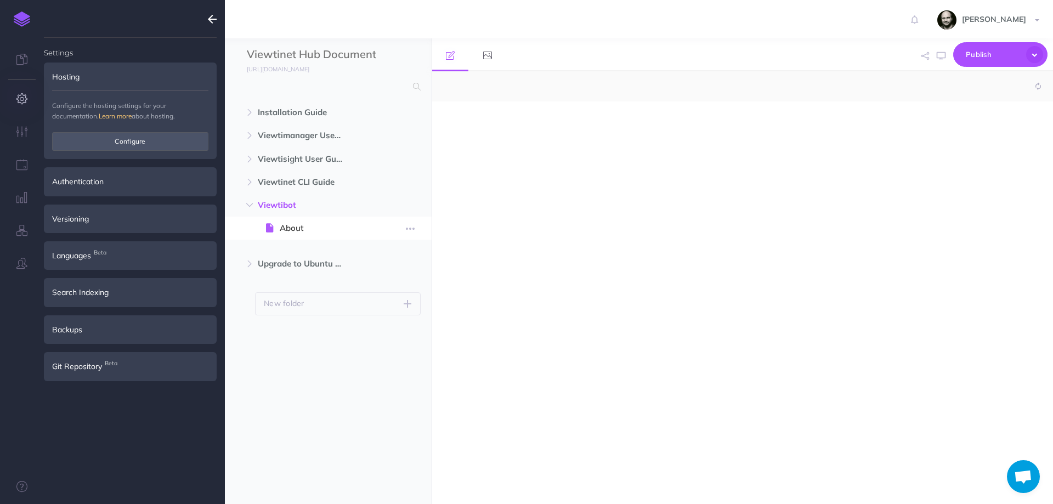
select select "null"
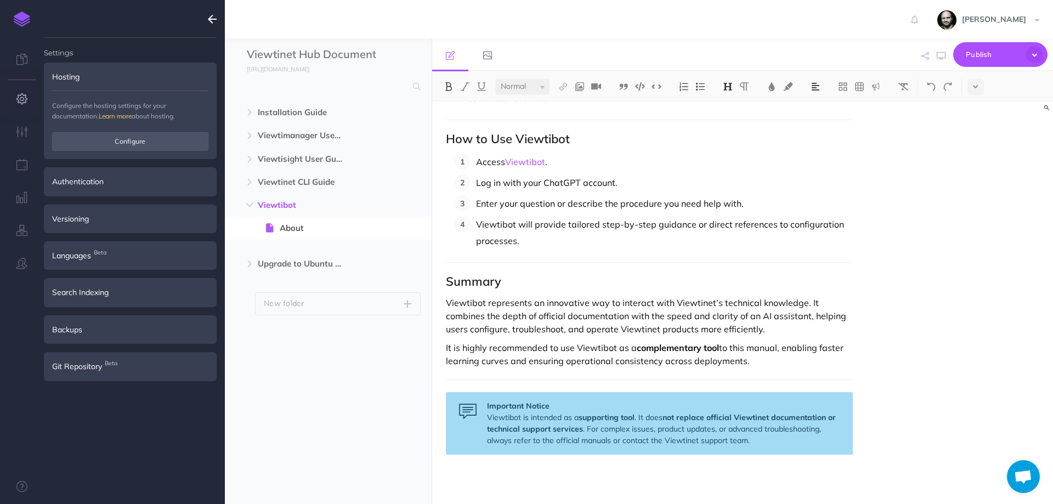
scroll to position [610, 0]
click at [92, 180] on div "Authentication" at bounding box center [130, 181] width 173 height 29
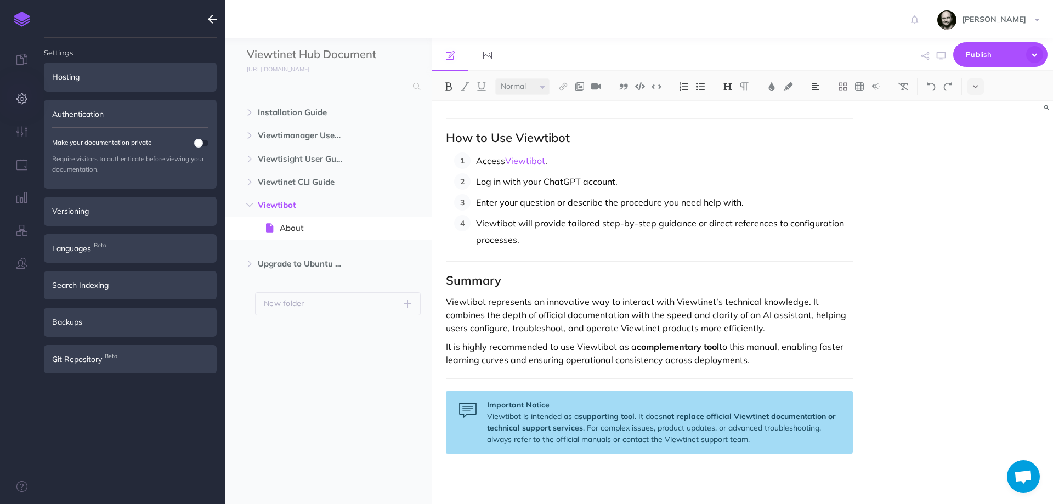
click at [19, 17] on img at bounding box center [22, 19] width 16 height 15
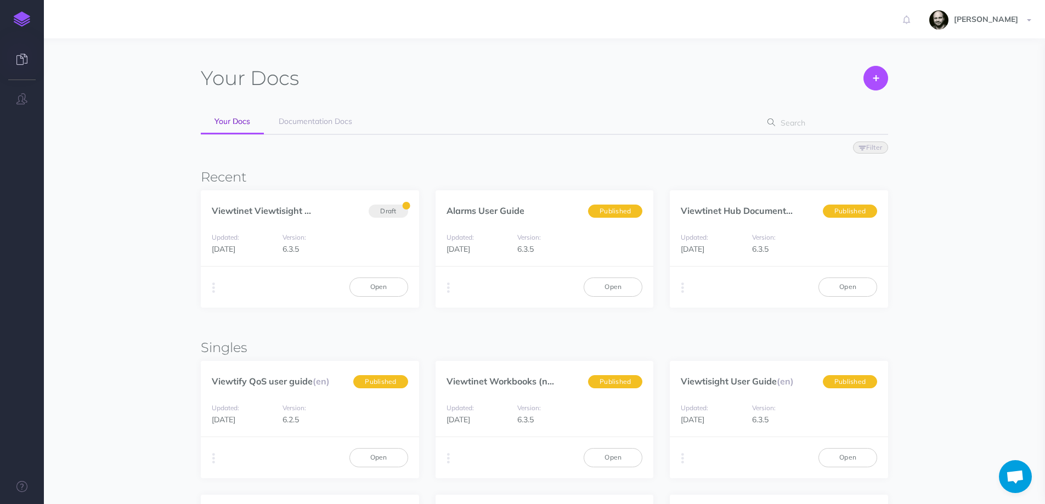
click at [20, 22] on img at bounding box center [22, 19] width 16 height 15
